Goal: Find specific page/section: Find specific page/section

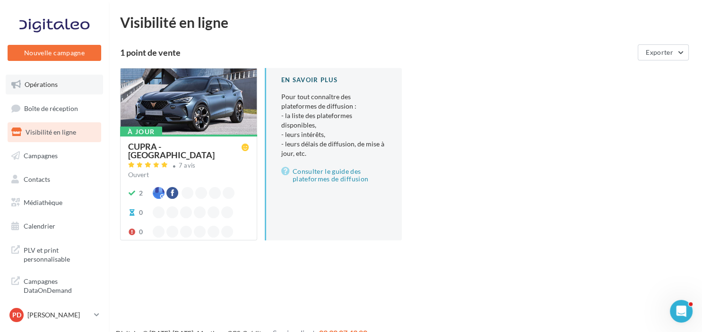
click at [39, 84] on span "Opérations" at bounding box center [41, 84] width 33 height 8
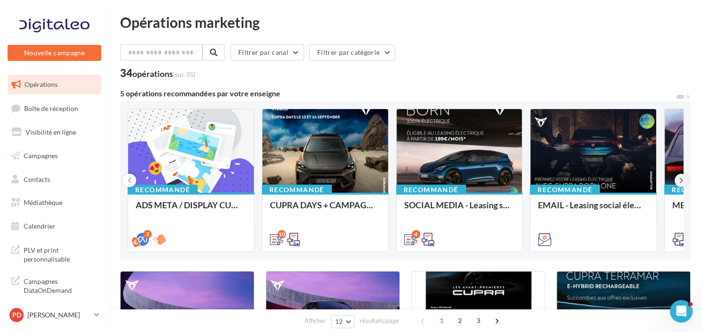
click at [680, 175] on button at bounding box center [680, 180] width 13 height 13
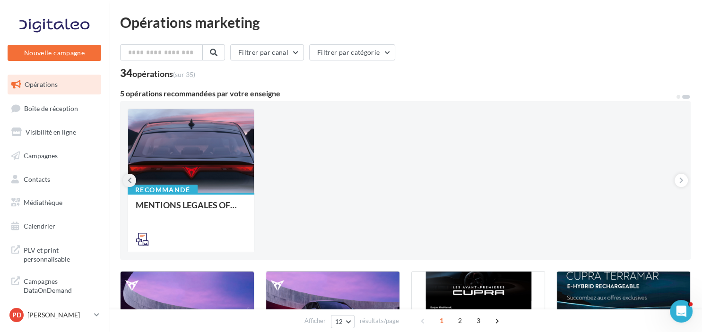
click at [130, 180] on icon at bounding box center [130, 180] width 4 height 9
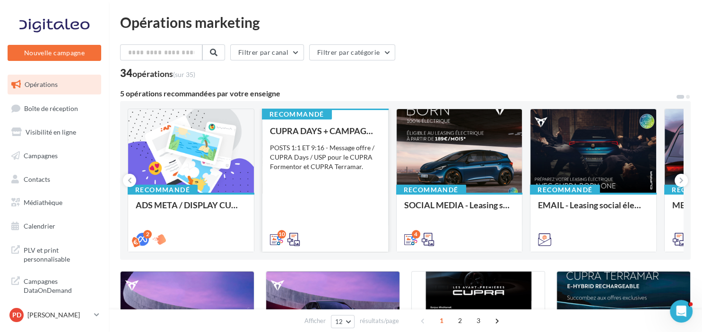
click at [322, 163] on div "POSTS 1:1 ET 9:16 - Message offre / CUPRA Days / USP pour le CUPRA Formentor et…" at bounding box center [325, 157] width 111 height 28
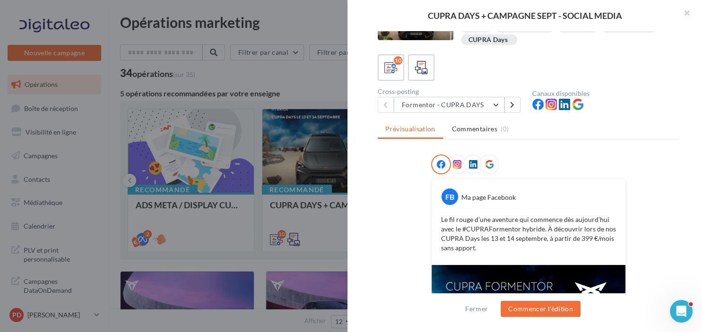
scroll to position [18, 0]
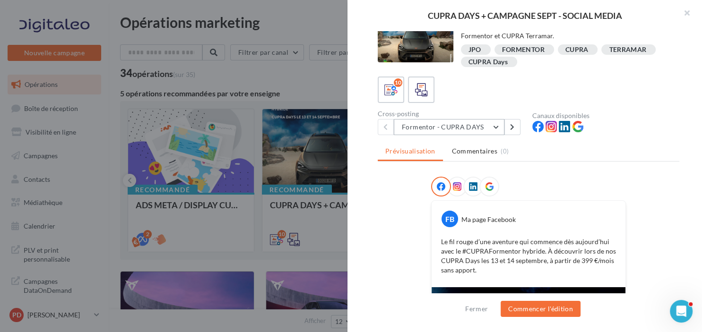
click at [456, 132] on button "Formentor - CUPRA DAYS" at bounding box center [449, 127] width 111 height 16
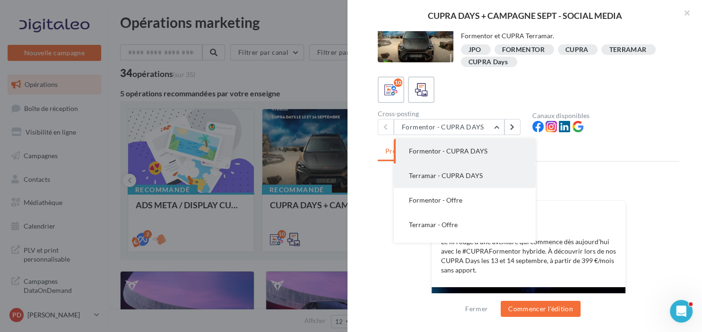
click at [445, 181] on button "Terramar - CUPRA DAYS" at bounding box center [465, 175] width 142 height 25
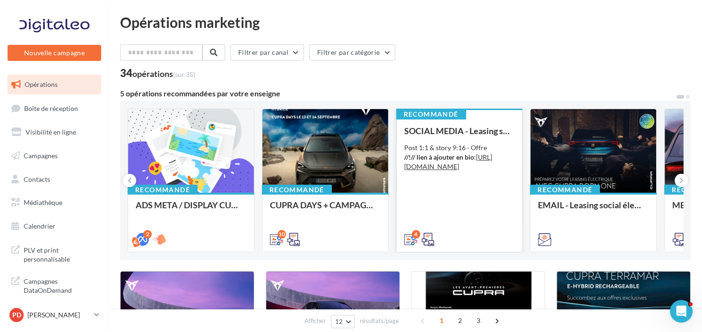
click at [485, 171] on div "Post 1:1 & story 9:16 - Offre //!// lien à ajouter en bio : https://www.cupraof…" at bounding box center [459, 157] width 111 height 28
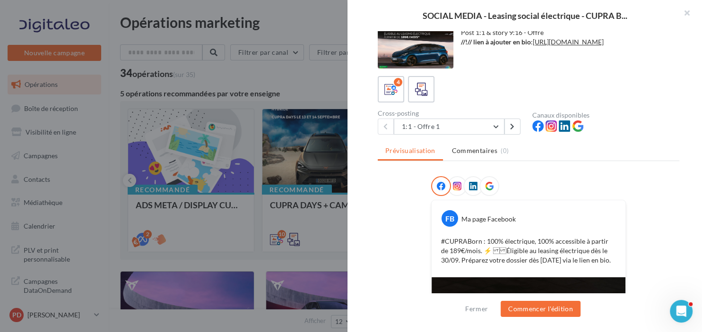
scroll to position [0, 0]
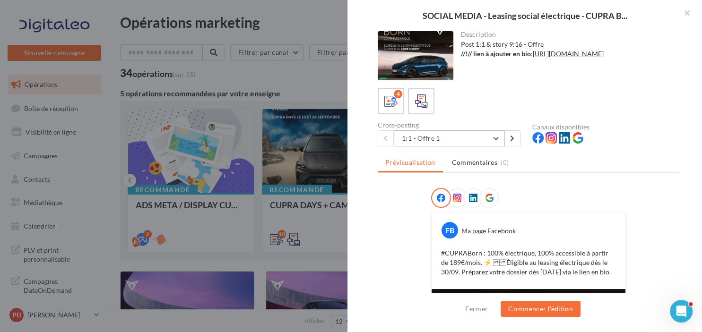
click at [473, 137] on button "1:1 - Offre 1" at bounding box center [449, 138] width 111 height 16
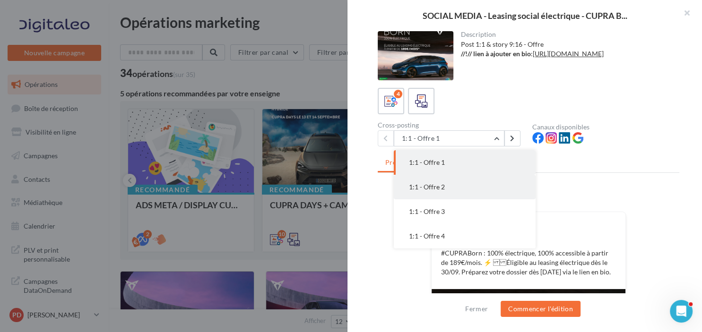
click at [431, 187] on span "1:1 - Offre 2" at bounding box center [427, 187] width 36 height 8
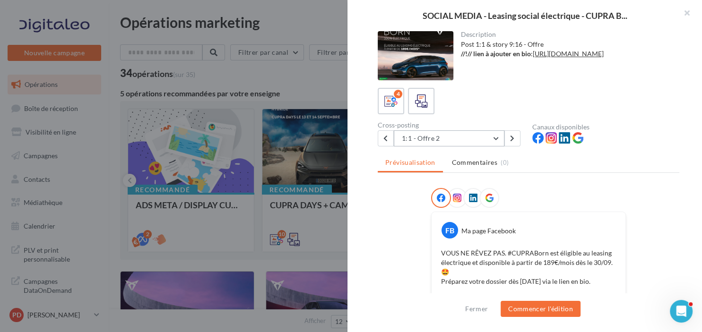
click at [461, 132] on button "1:1 - Offre 2" at bounding box center [449, 138] width 111 height 16
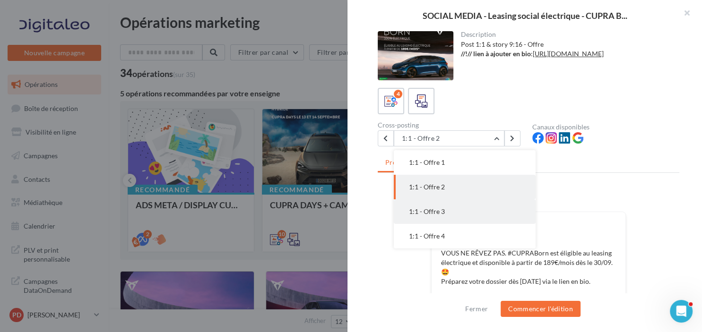
click at [430, 217] on button "1:1 - Offre 3" at bounding box center [465, 211] width 142 height 25
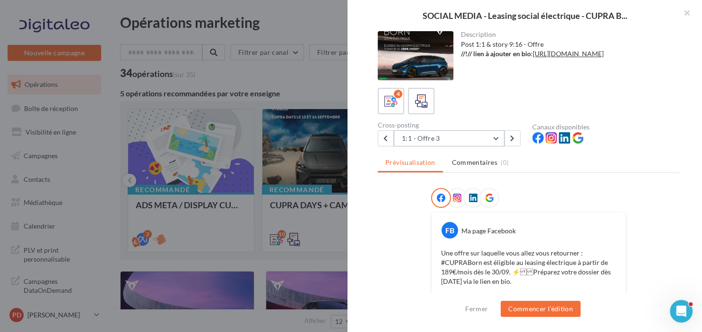
click at [431, 130] on button "1:1 - Offre 3" at bounding box center [449, 138] width 111 height 16
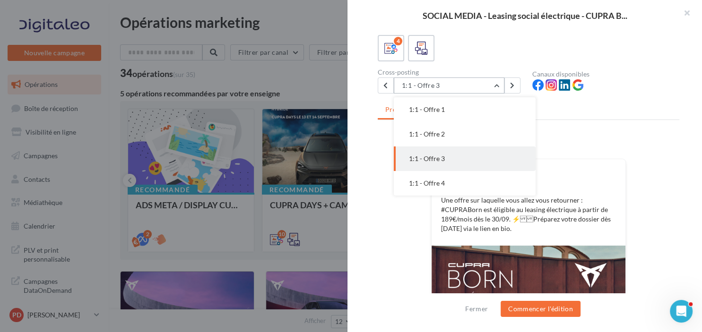
scroll to position [143, 0]
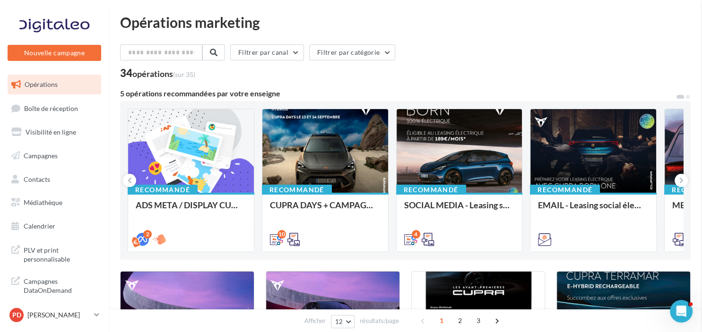
click at [681, 179] on icon at bounding box center [681, 180] width 4 height 9
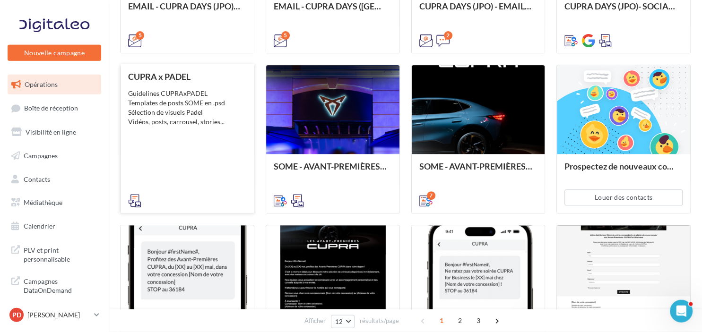
scroll to position [486, 0]
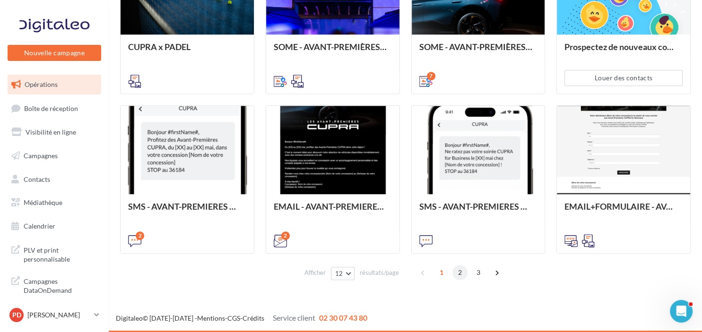
click at [452, 270] on span "2" at bounding box center [459, 272] width 15 height 15
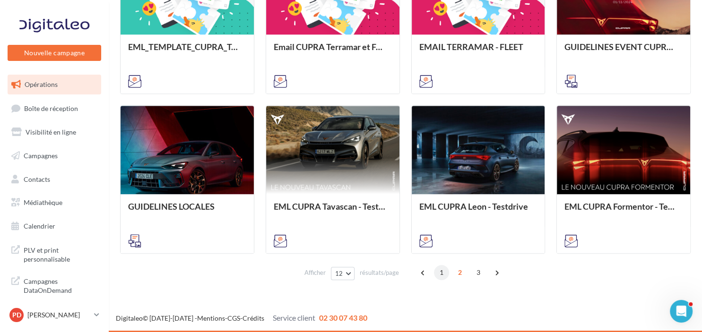
click at [438, 270] on span "1" at bounding box center [441, 272] width 15 height 15
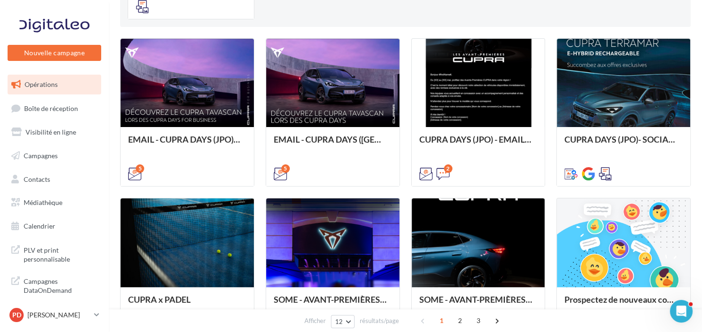
click at [63, 85] on link "Opérations" at bounding box center [54, 85] width 97 height 20
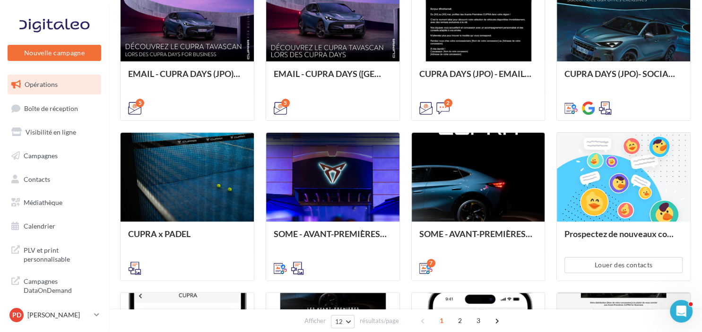
scroll to position [383, 0]
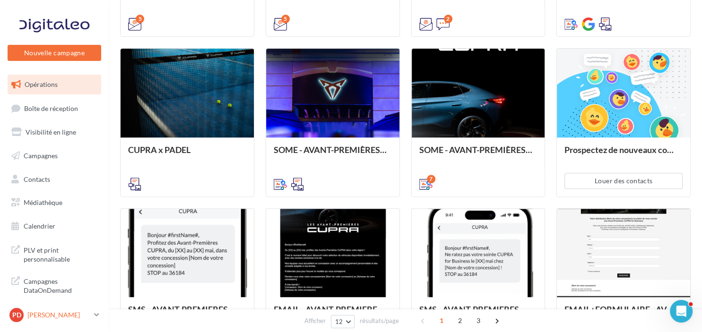
click at [66, 313] on p "[PERSON_NAME]" at bounding box center [58, 314] width 63 height 9
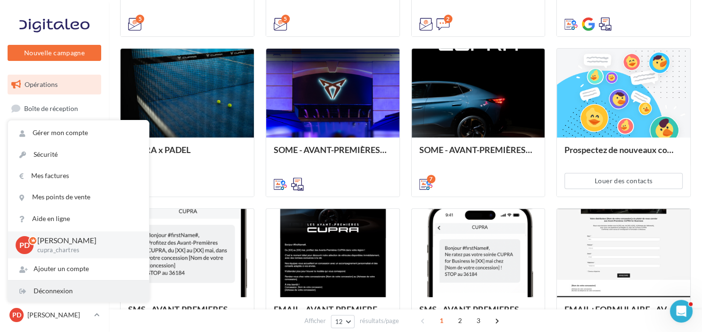
click at [50, 288] on div "Déconnexion" at bounding box center [78, 291] width 141 height 21
